Goal: Information Seeking & Learning: Learn about a topic

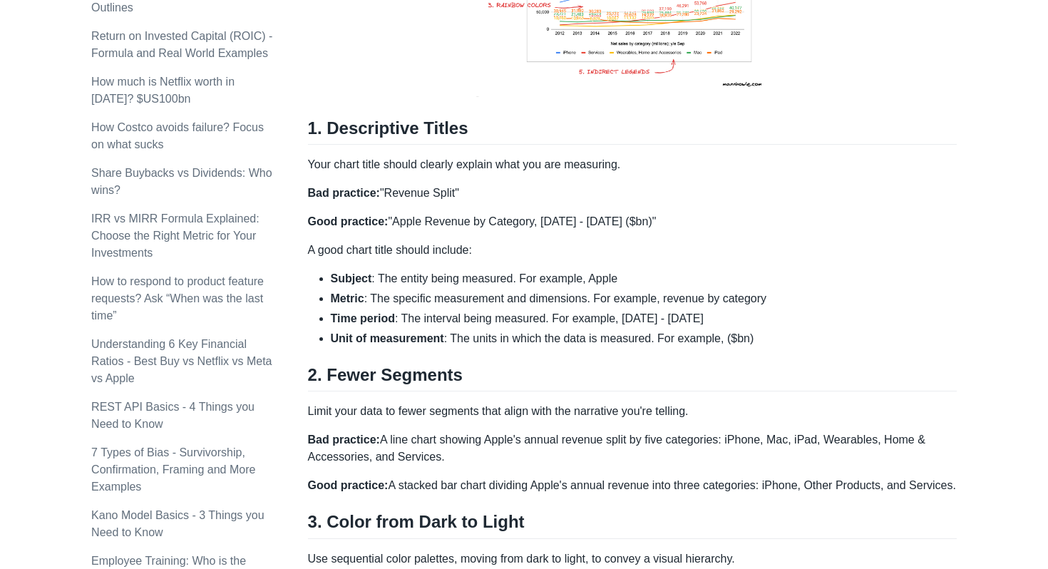
scroll to position [719, 0]
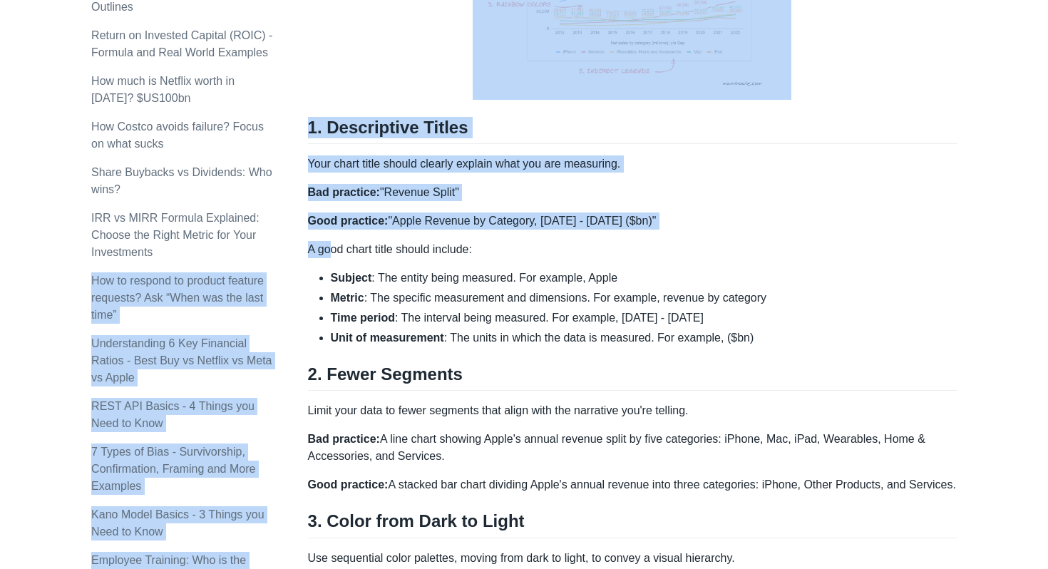
drag, startPoint x: 305, startPoint y: 249, endPoint x: 329, endPoint y: 249, distance: 24.2
click at [329, 249] on div "Topics product (28) finance (28) management (23) engineering (14) marketing (10…" at bounding box center [523, 310] width 865 height 1886
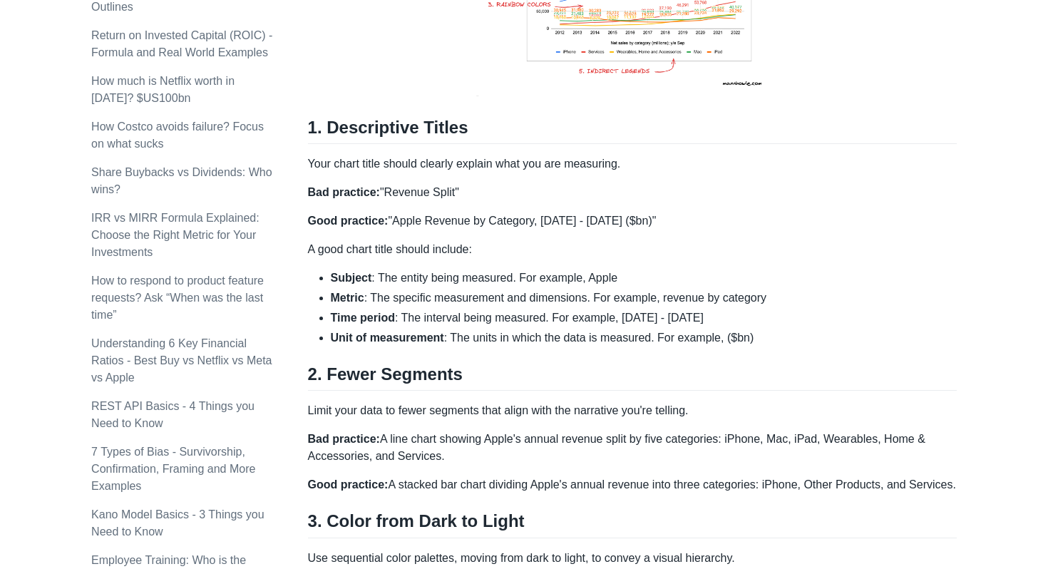
click at [329, 249] on p "A good chart title should include:" at bounding box center [632, 249] width 649 height 17
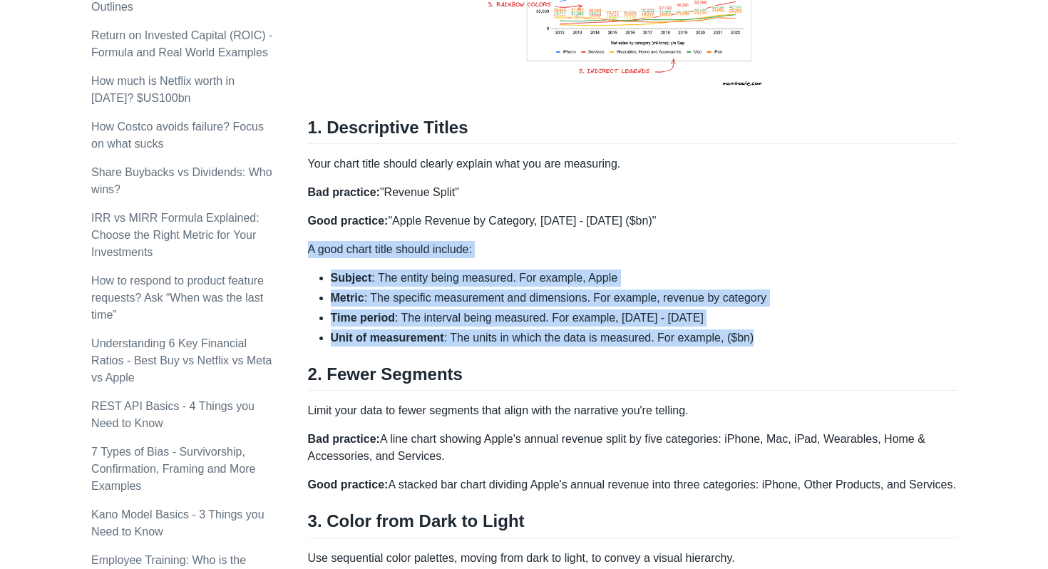
drag, startPoint x: 309, startPoint y: 249, endPoint x: 788, endPoint y: 339, distance: 488.0
click at [788, 339] on div "Here are five formatting tips to follow when presenting with charts: Descriptiv…" at bounding box center [632, 202] width 649 height 1396
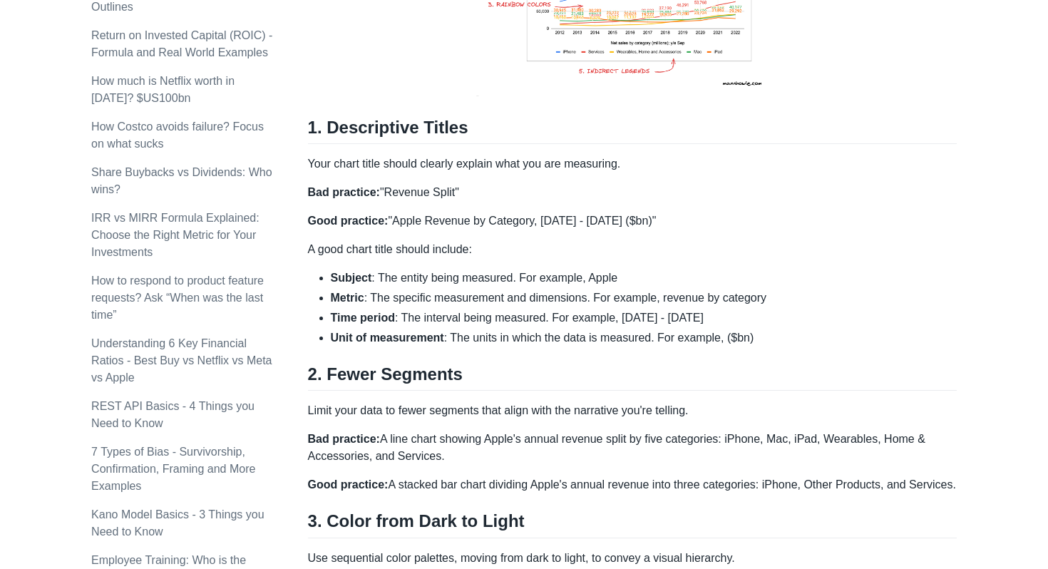
click at [504, 211] on div "Here are five formatting tips to follow when presenting with charts: Descriptiv…" at bounding box center [632, 202] width 649 height 1396
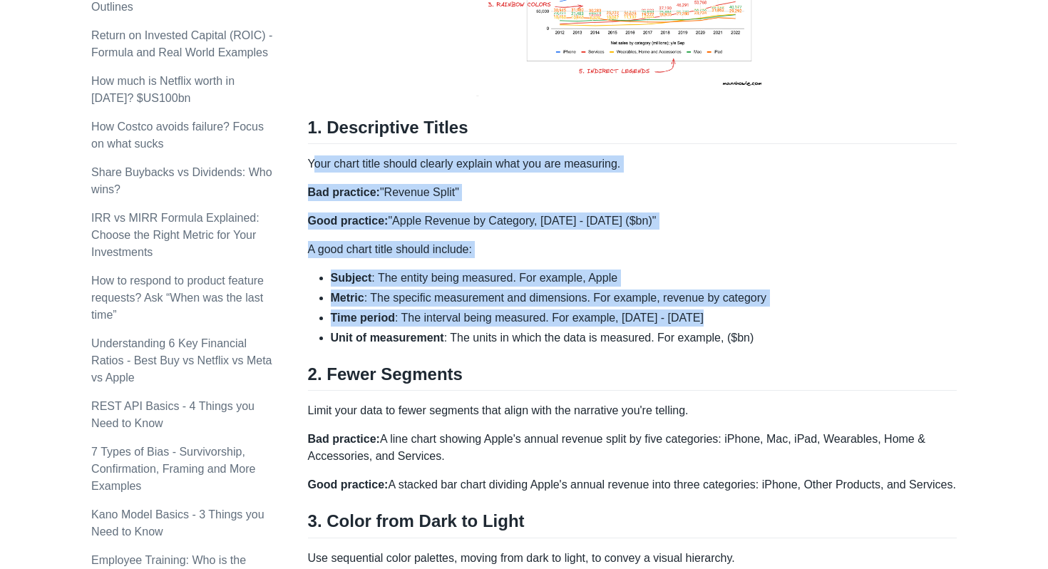
drag, startPoint x: 311, startPoint y: 163, endPoint x: 763, endPoint y: 330, distance: 481.6
click at [761, 329] on div "Here are five formatting tips to follow when presenting with charts: Descriptiv…" at bounding box center [632, 202] width 649 height 1396
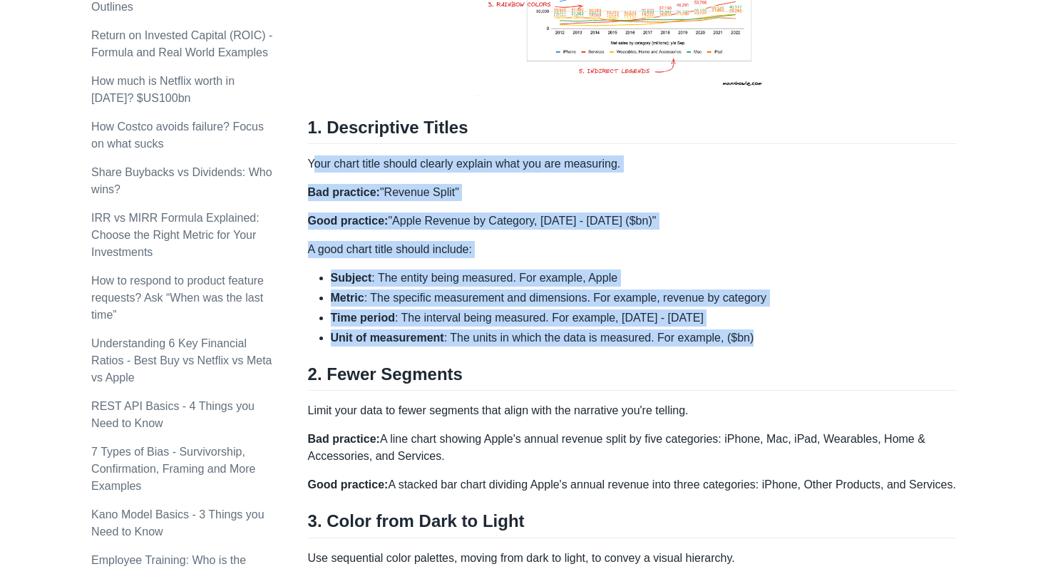
click at [763, 330] on li "Unit of measurement : The units in which the data is measured. For example, ($b…" at bounding box center [644, 337] width 626 height 17
drag, startPoint x: 309, startPoint y: 164, endPoint x: 760, endPoint y: 338, distance: 483.5
click at [760, 338] on div "Here are five formatting tips to follow when presenting with charts: Descriptiv…" at bounding box center [632, 202] width 649 height 1396
copy div "Your chart title should clearly explain what you are measuring. Bad practice: "…"
click at [816, 265] on div "Here are five formatting tips to follow when presenting with charts: Descriptiv…" at bounding box center [632, 202] width 649 height 1396
